Goal: Navigation & Orientation: Find specific page/section

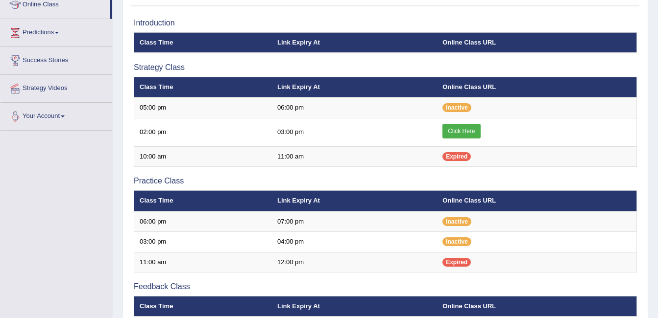
scroll to position [147, 0]
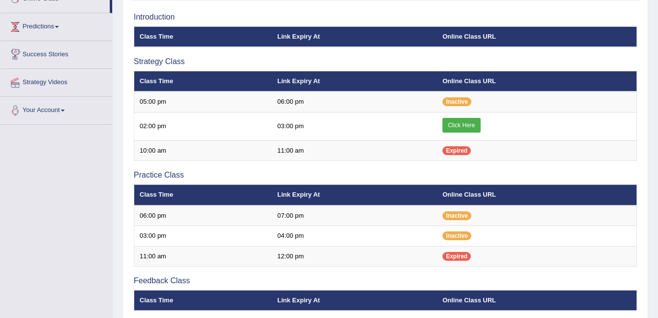
scroll to position [147, 0]
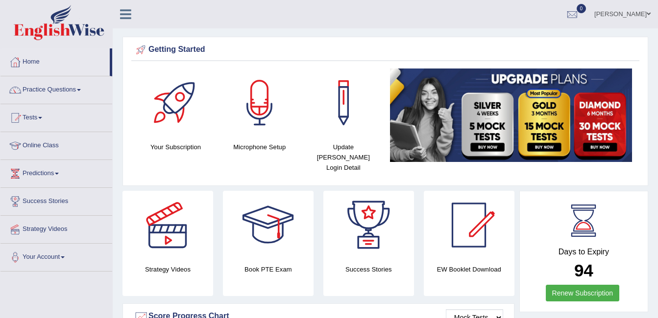
click at [619, 13] on link "[PERSON_NAME]" at bounding box center [622, 12] width 71 height 25
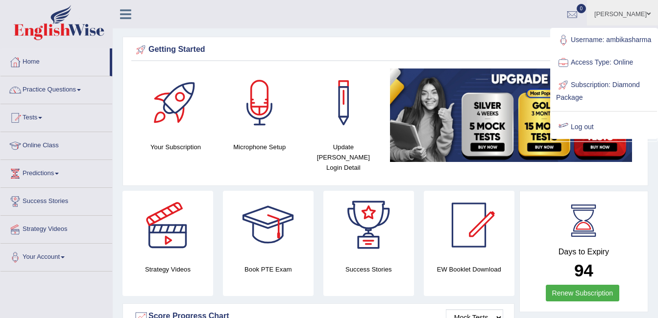
click at [574, 128] on link "Log out" at bounding box center [604, 127] width 106 height 23
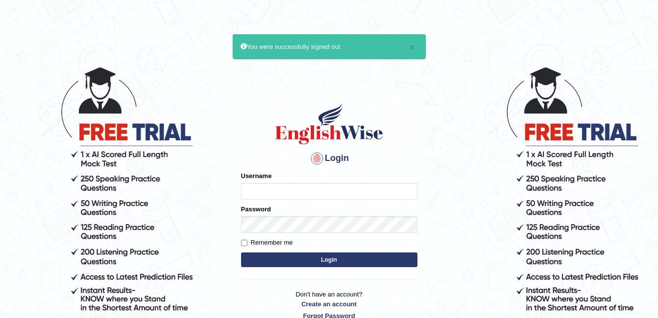
type input "ambikasharma"
click at [244, 242] on input "Remember me" at bounding box center [244, 243] width 6 height 6
checkbox input "true"
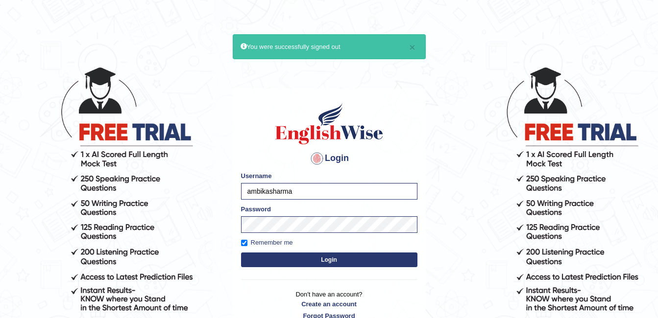
click at [288, 263] on button "Login" at bounding box center [329, 260] width 176 height 15
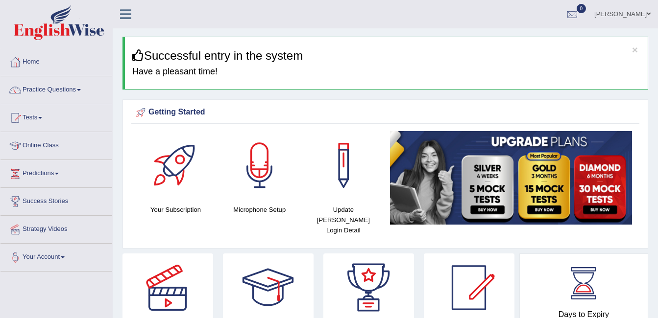
click at [50, 142] on link "Online Class" at bounding box center [56, 144] width 112 height 24
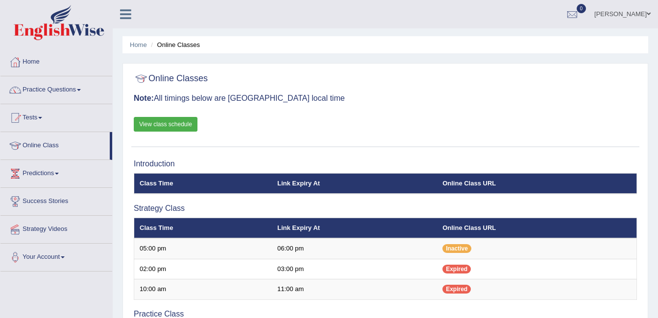
scroll to position [20, 0]
